Goal: Find specific page/section

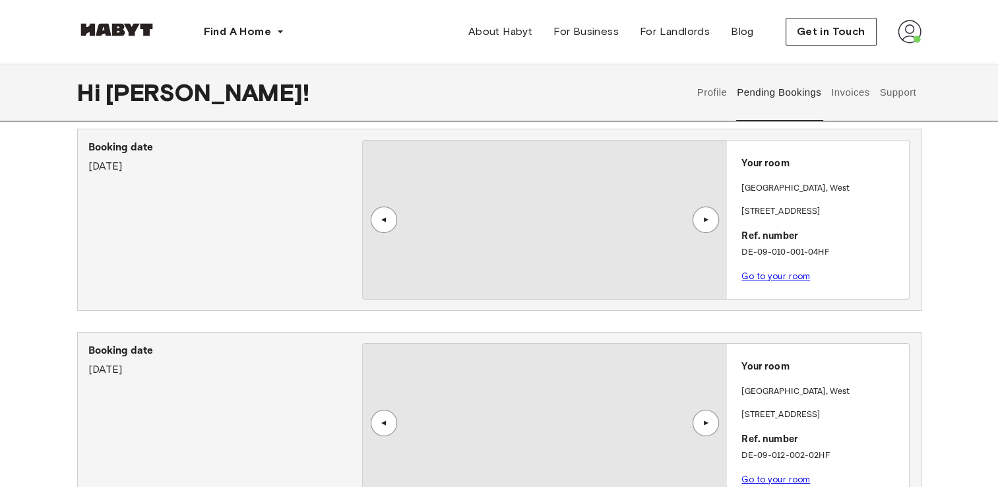
scroll to position [198, 0]
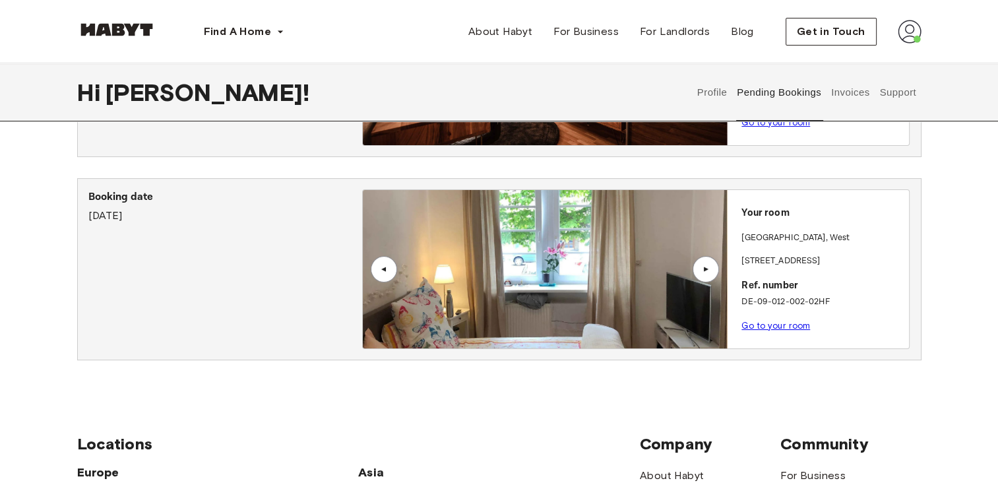
click at [783, 325] on link "Go to your room" at bounding box center [776, 326] width 69 height 10
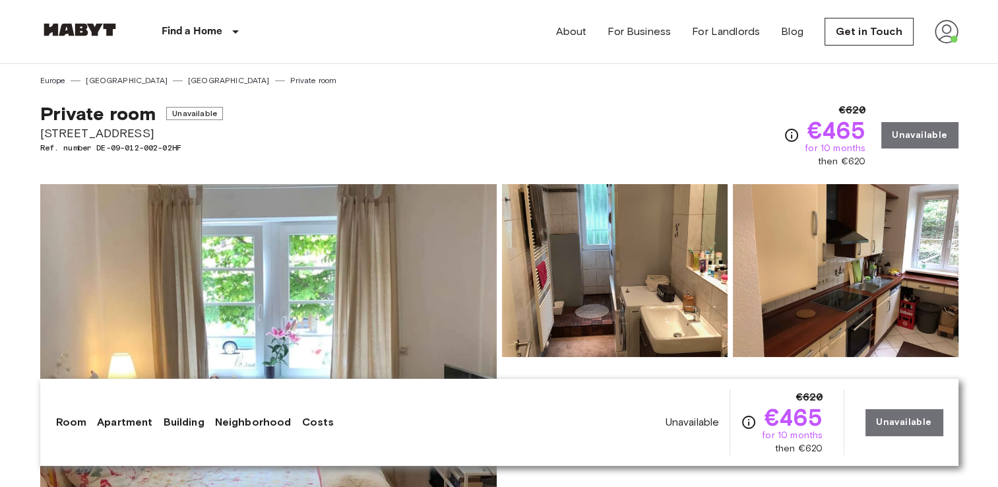
click at [604, 228] on img at bounding box center [615, 270] width 226 height 173
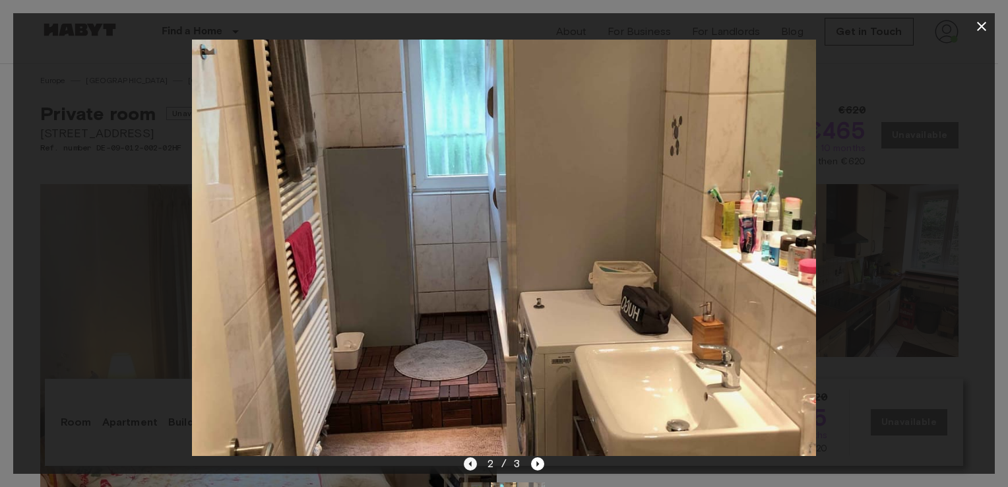
click at [467, 466] on icon "Previous image" at bounding box center [470, 463] width 13 height 13
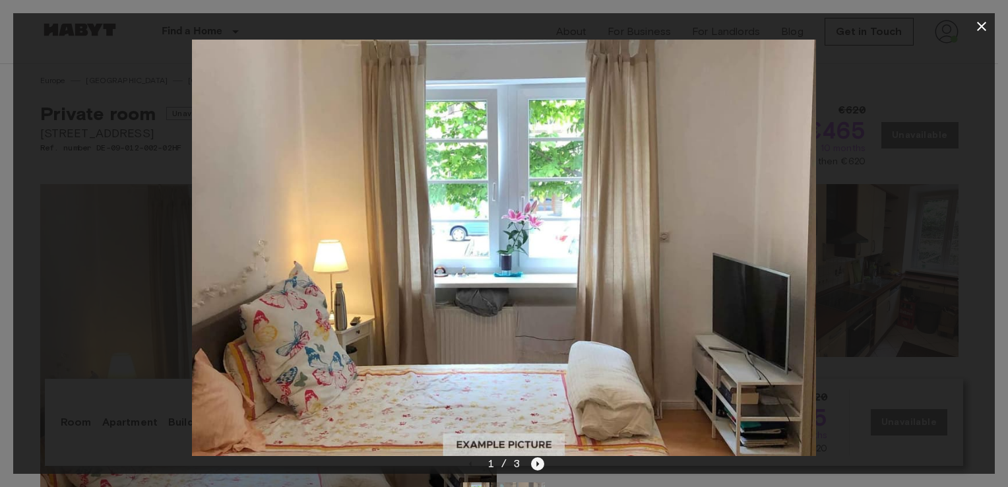
click at [540, 466] on icon "Next image" at bounding box center [537, 463] width 13 height 13
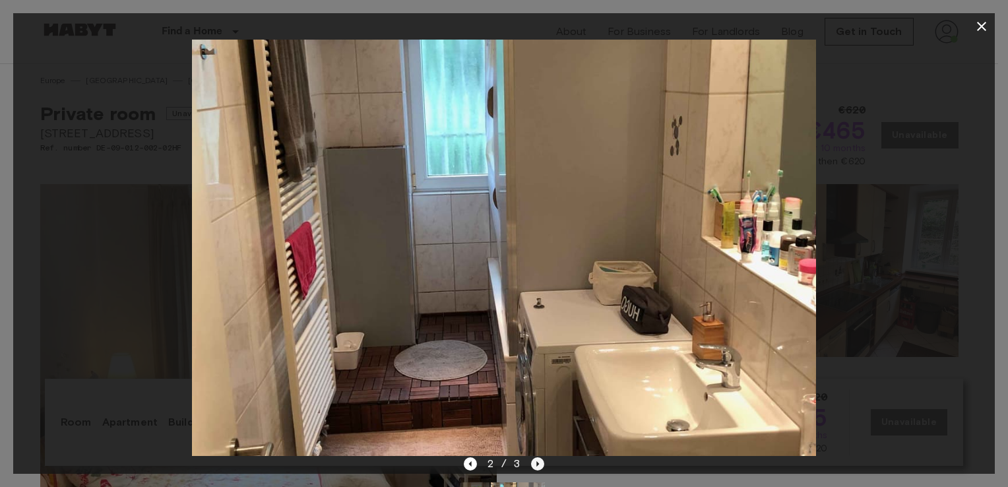
click at [538, 460] on icon "Next image" at bounding box center [537, 463] width 13 height 13
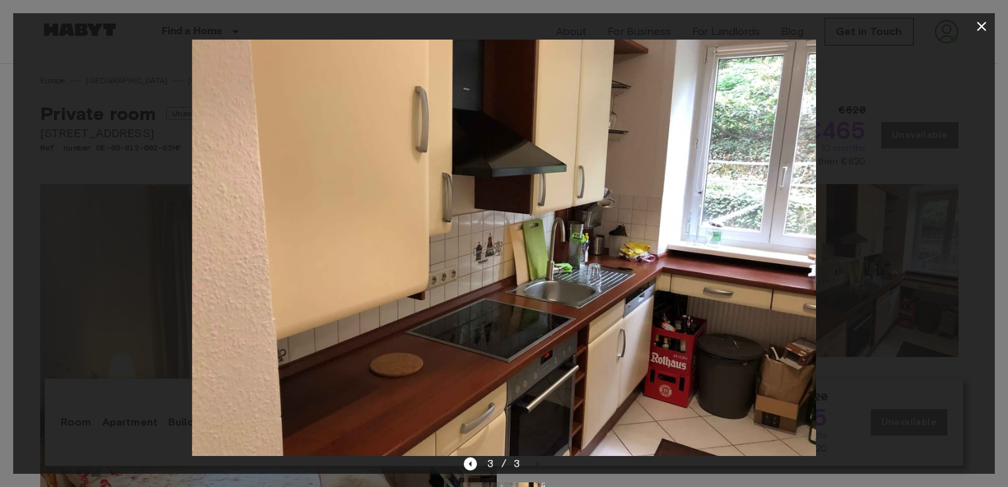
click at [462, 462] on div "3 / 3" at bounding box center [504, 487] width 982 height 63
click at [463, 462] on div "3 / 3" at bounding box center [504, 487] width 982 height 63
click at [466, 463] on icon "Previous image" at bounding box center [470, 463] width 13 height 13
